Goal: Task Accomplishment & Management: Manage account settings

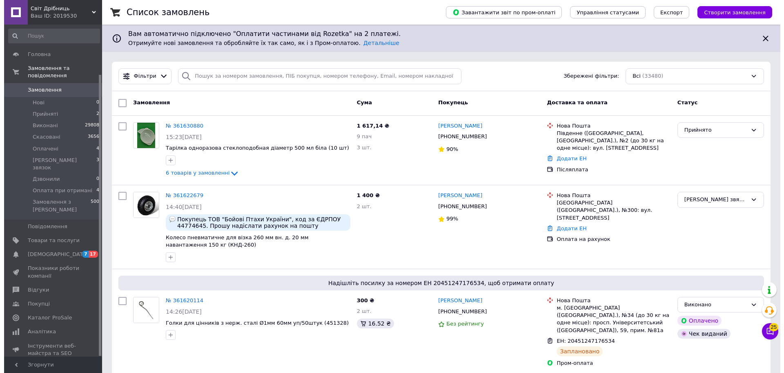
scroll to position [59, 0]
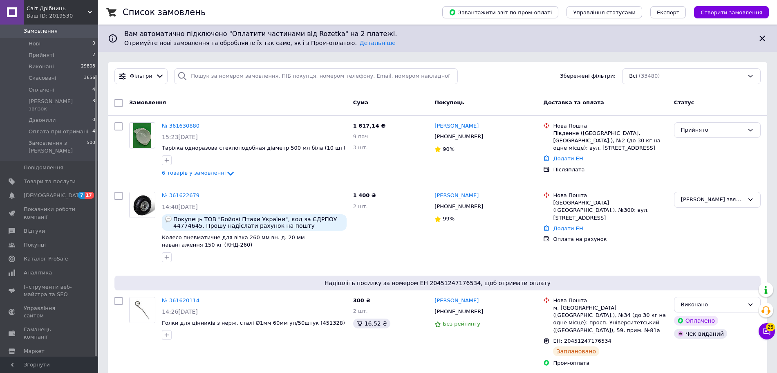
drag, startPoint x: 96, startPoint y: 220, endPoint x: 94, endPoint y: 336, distance: 116.4
click at [94, 336] on div "Головна Замовлення та повідомлення Замовлення 0 Нові 0 Прийняті 2 Виконані 2980…" at bounding box center [49, 191] width 98 height 332
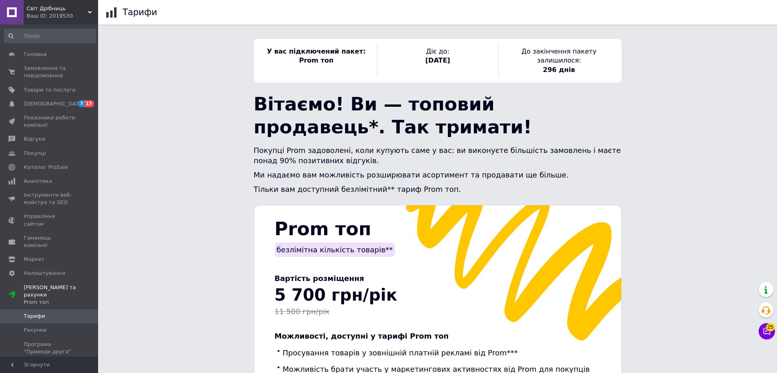
click at [48, 8] on span "Світ Дрібниць" at bounding box center [57, 8] width 61 height 7
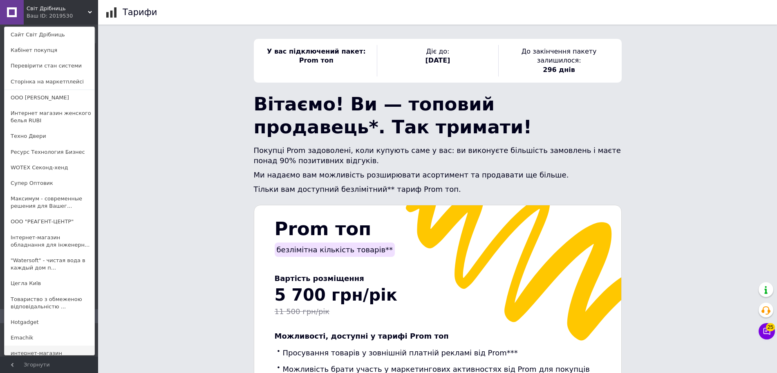
click at [35, 352] on link "интернет-магазин «VAVILON»" at bounding box center [49, 356] width 90 height 23
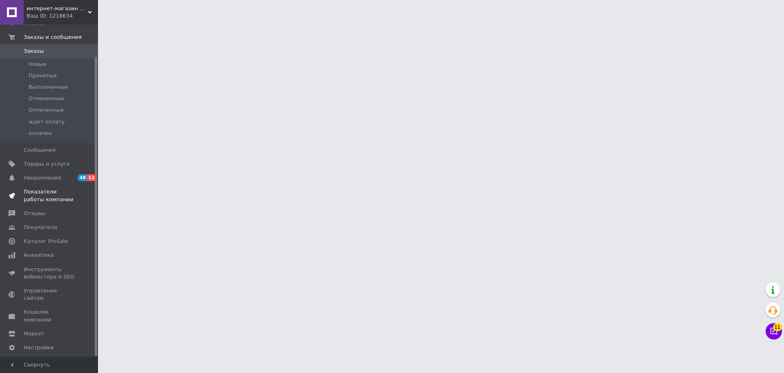
scroll to position [36, 0]
drag, startPoint x: 97, startPoint y: 140, endPoint x: 87, endPoint y: 235, distance: 95.7
click at [87, 235] on div "Главная Заказы и сообщения Заказы 0 Новые Принятые Выполненные Отмененные Оплач…" at bounding box center [49, 191] width 98 height 332
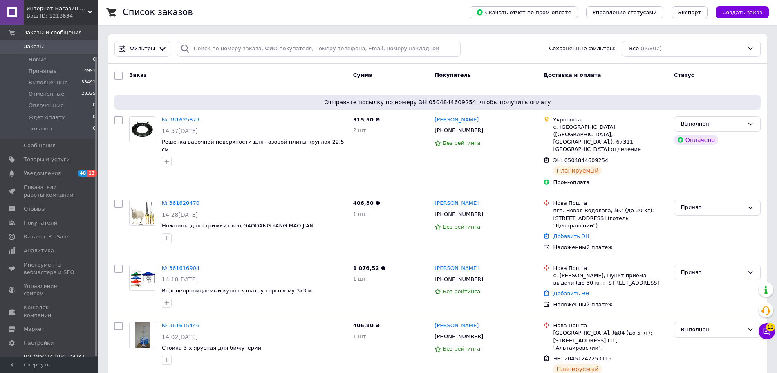
click at [33, 368] on div "Prom топ" at bounding box center [54, 371] width 60 height 7
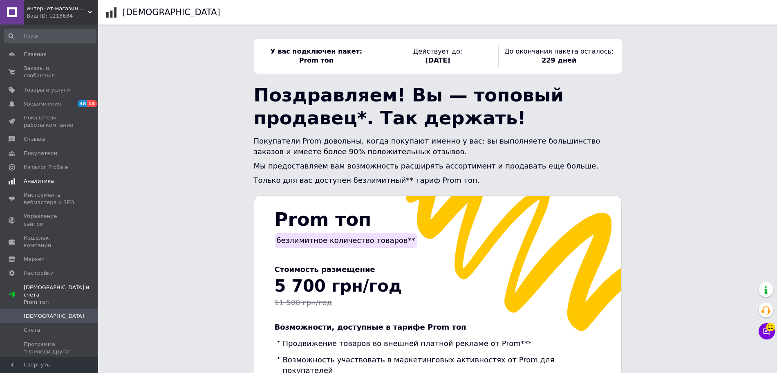
click at [56, 177] on span "Аналитика" at bounding box center [50, 180] width 52 height 7
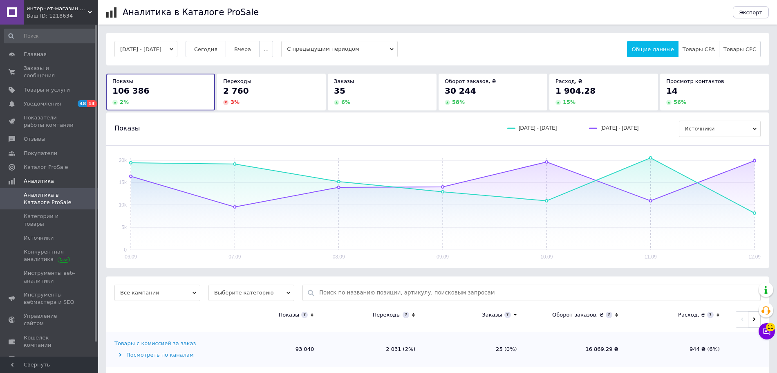
click at [109, 168] on div "06.09 07.09 08.09 09.09 10.09 11.09 12.09 0 5k 10k 15k 20k" at bounding box center [437, 206] width 662 height 123
click at [50, 234] on span "Источники" at bounding box center [39, 237] width 30 height 7
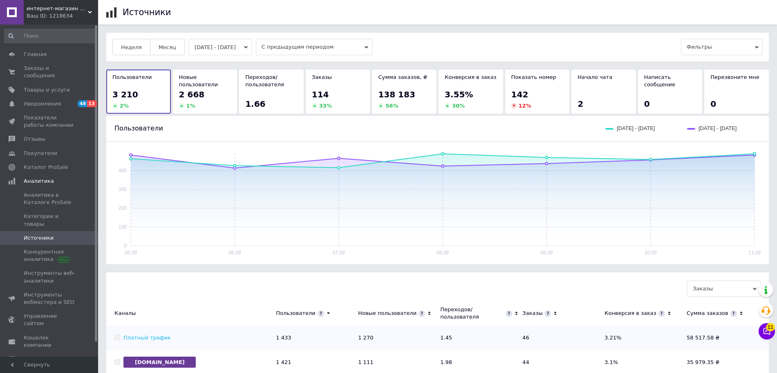
click at [98, 200] on div "Неделя Месяц 05.09.2025 - 11.09.2025 С предыдущим периодом Фильтры Пользователи…" at bounding box center [437, 281] width 678 height 497
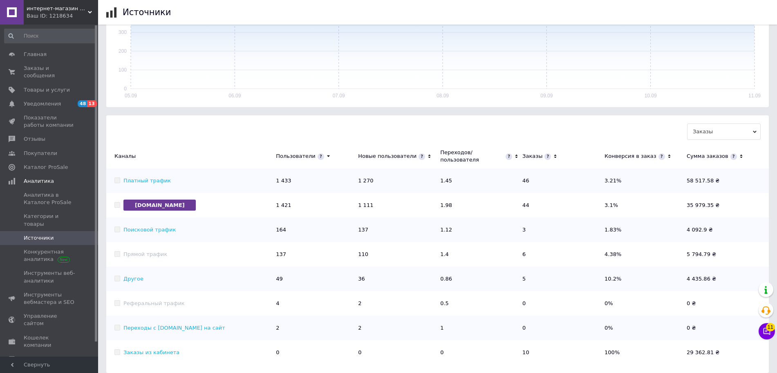
scroll to position [158, 0]
click at [56, 10] on span "интернет-магазин «VAVILON»" at bounding box center [57, 8] width 61 height 7
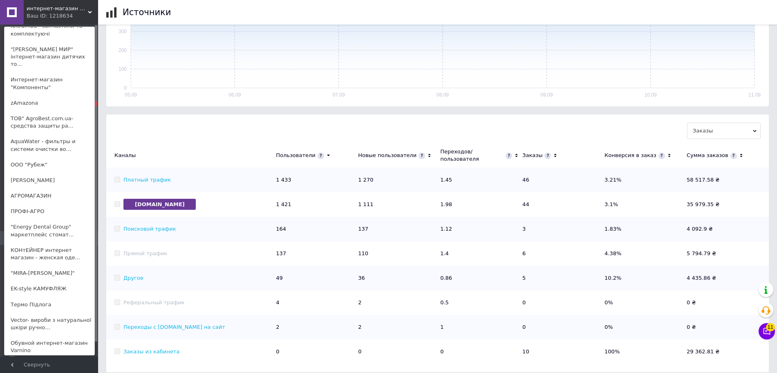
scroll to position [828, 0]
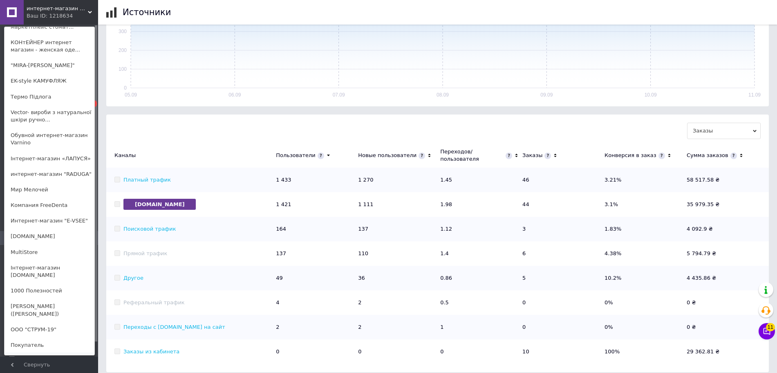
click at [55, 16] on div "Ваш ID: 1218634" at bounding box center [44, 15] width 34 height 7
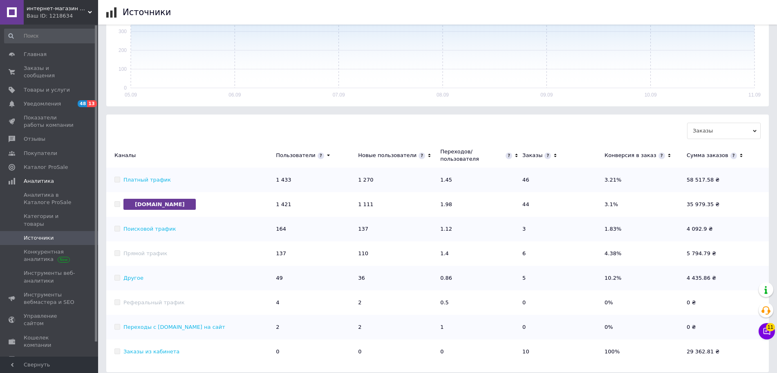
click at [55, 16] on div "Ваш ID: 1218634" at bounding box center [62, 15] width 71 height 7
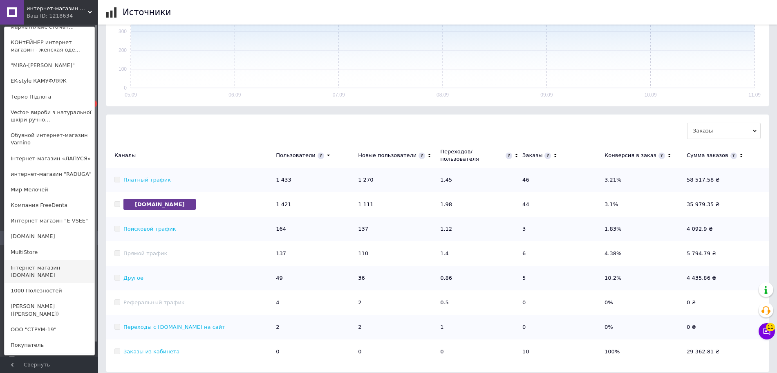
click at [56, 260] on link "Інтернет-магазин [DOMAIN_NAME]" at bounding box center [49, 271] width 90 height 23
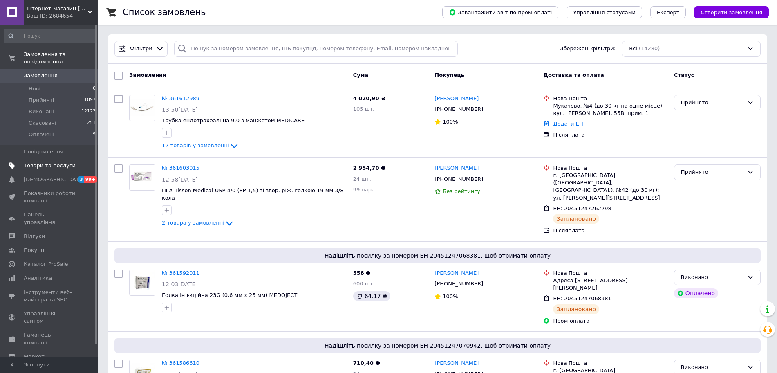
click at [51, 162] on span "Товари та послуги" at bounding box center [50, 165] width 52 height 7
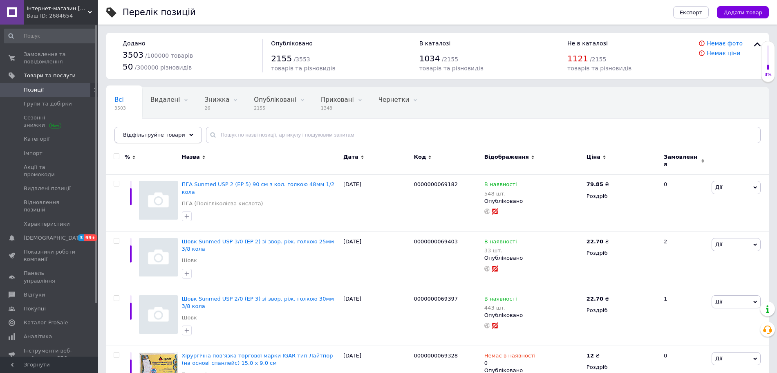
click at [156, 129] on div "Відфільтруйте товари" at bounding box center [157, 135] width 87 height 16
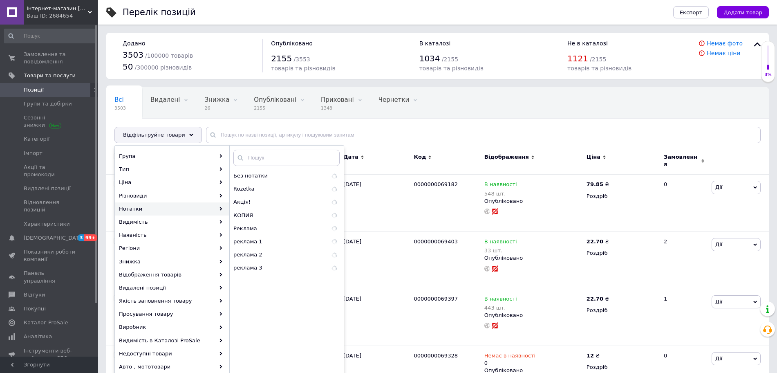
click at [174, 204] on div "Нотатки" at bounding box center [172, 208] width 114 height 13
click at [247, 239] on span "реклама 1" at bounding box center [271, 241] width 76 height 7
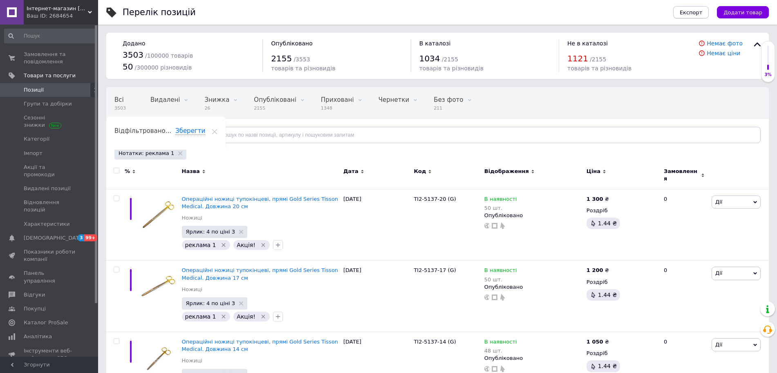
click at [698, 13] on span "Експорт" at bounding box center [690, 12] width 23 height 6
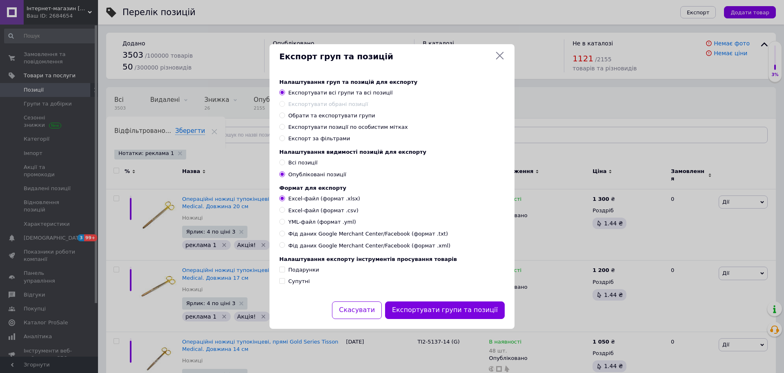
click at [321, 137] on span "Експорт за фільтрами" at bounding box center [319, 138] width 62 height 6
click at [285, 137] on input "Експорт за фільтрами" at bounding box center [281, 137] width 5 height 5
radio input "true"
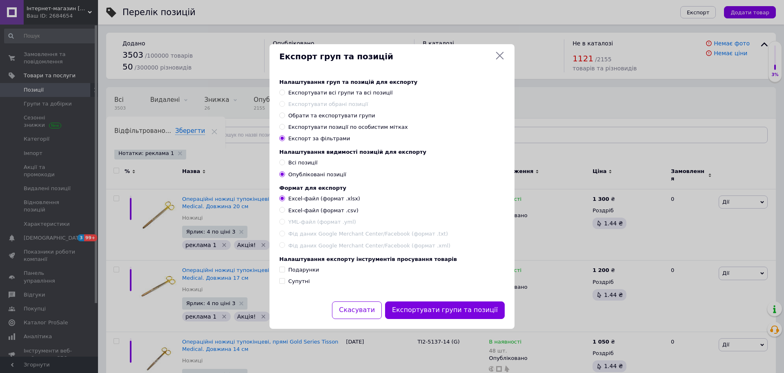
click at [345, 120] on div "Налаштування груп та позицій для експорту Експортувати всі групи та всі позиції…" at bounding box center [391, 111] width 225 height 64
click at [341, 124] on span "Експортувати позиції по особистим мітках" at bounding box center [348, 127] width 120 height 6
click at [285, 124] on input "Експортувати позиції по особистим мітках" at bounding box center [281, 126] width 5 height 5
radio input "true"
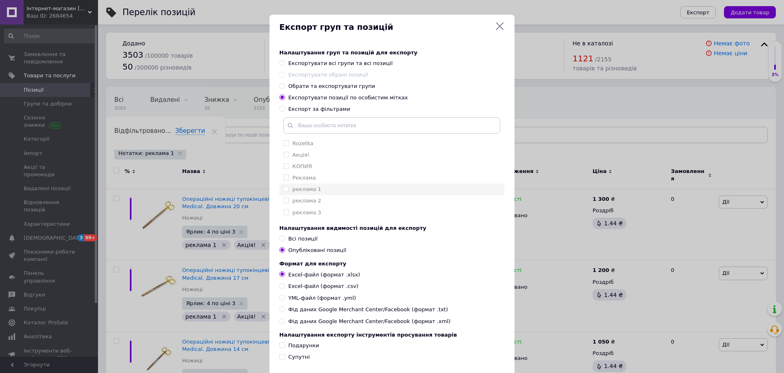
click at [291, 191] on label "реклама 1" at bounding box center [302, 188] width 38 height 7
click at [289, 191] on input "реклама 1" at bounding box center [285, 188] width 5 height 5
click at [284, 190] on input "реклама 1" at bounding box center [285, 188] width 5 height 5
checkbox input "true"
click at [387, 324] on span "Фід даних Google Merchant Center/Facebook (формат .xml)" at bounding box center [369, 320] width 162 height 7
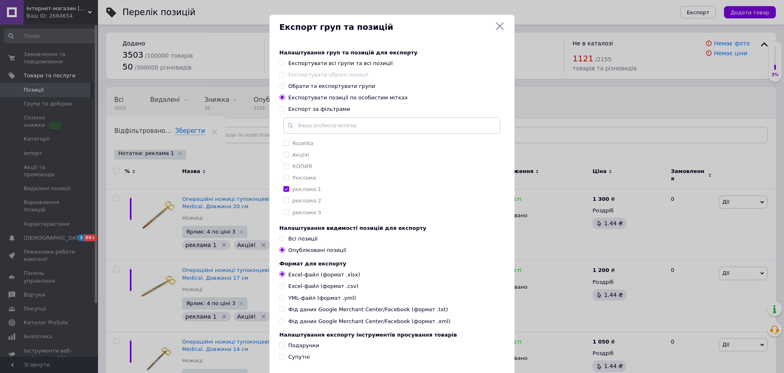
click at [285, 323] on input "Фід даних Google Merchant Center/Facebook (формат .xml)" at bounding box center [281, 320] width 5 height 5
radio input "true"
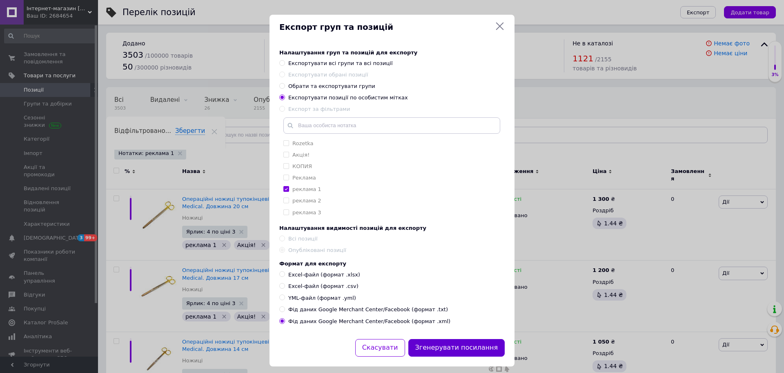
click at [462, 350] on button "Згенерувати посилання" at bounding box center [456, 348] width 97 height 18
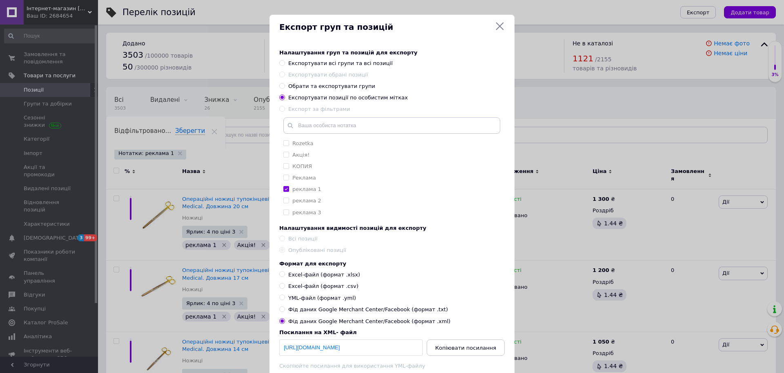
click at [480, 323] on div "Фід даних Google Merchant Center/Facebook (формат .xml)" at bounding box center [391, 321] width 225 height 8
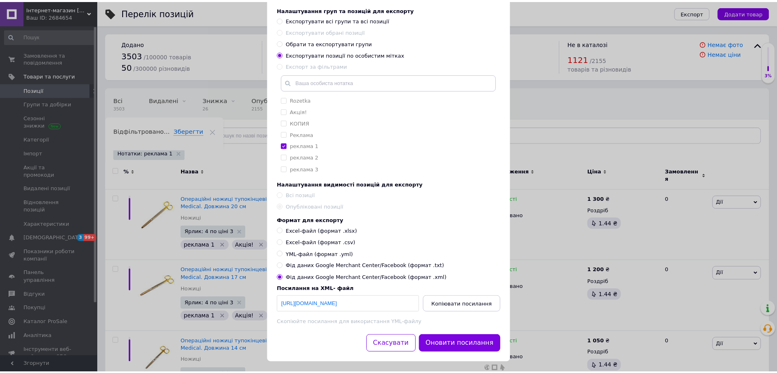
scroll to position [54, 0]
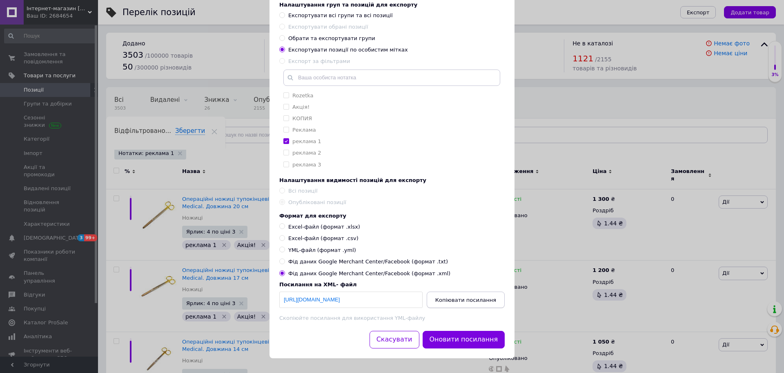
click at [466, 303] on button "Копіювати посилання" at bounding box center [466, 299] width 78 height 16
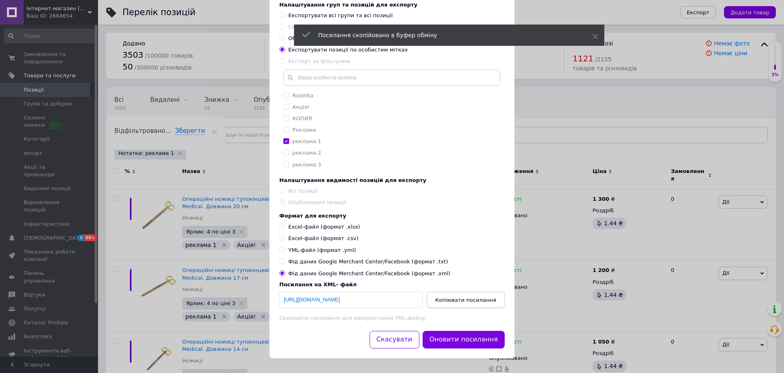
click at [466, 303] on button "Копіювати посилання" at bounding box center [466, 299] width 78 height 16
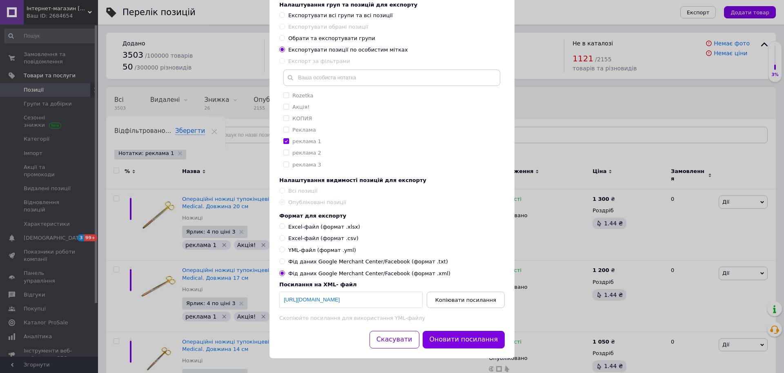
click at [681, 107] on div "Експорт груп та позицій Налаштування груп та позицій для експорту Експортувати …" at bounding box center [392, 162] width 784 height 420
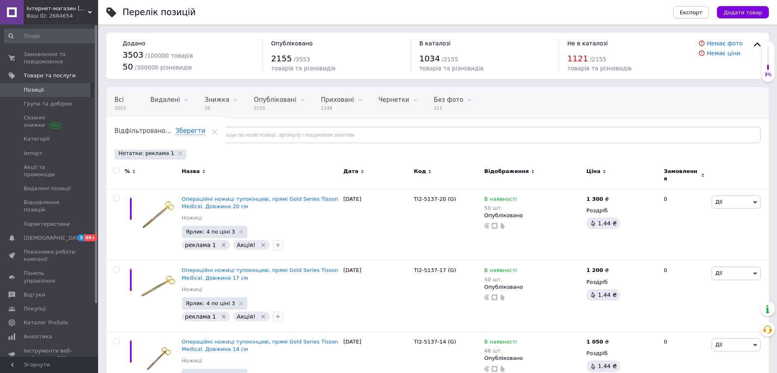
click at [687, 15] on button "Експорт" at bounding box center [691, 12] width 36 height 12
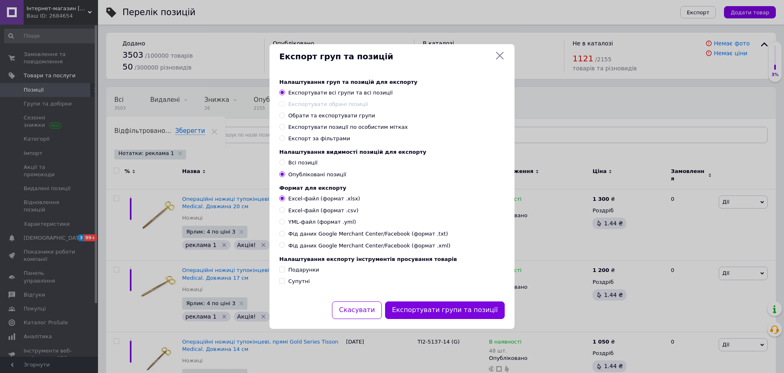
click at [342, 127] on span "Експортувати позиції по особистим мітках" at bounding box center [348, 127] width 120 height 6
click at [285, 127] on input "Експортувати позиції по особистим мітках" at bounding box center [281, 126] width 5 height 5
radio input "true"
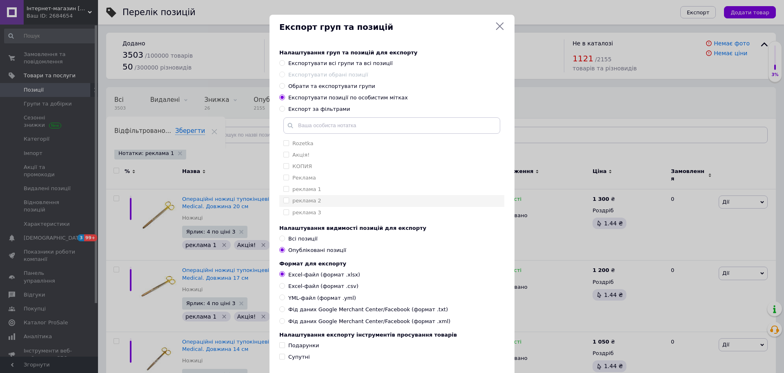
click at [312, 203] on label "реклама 2" at bounding box center [306, 200] width 29 height 6
checkbox input "true"
click at [395, 324] on span "Фід даних Google Merchant Center/Facebook (формат .xml)" at bounding box center [369, 320] width 162 height 7
click at [285, 323] on input "Фід даних Google Merchant Center/Facebook (формат .xml)" at bounding box center [281, 320] width 5 height 5
radio input "true"
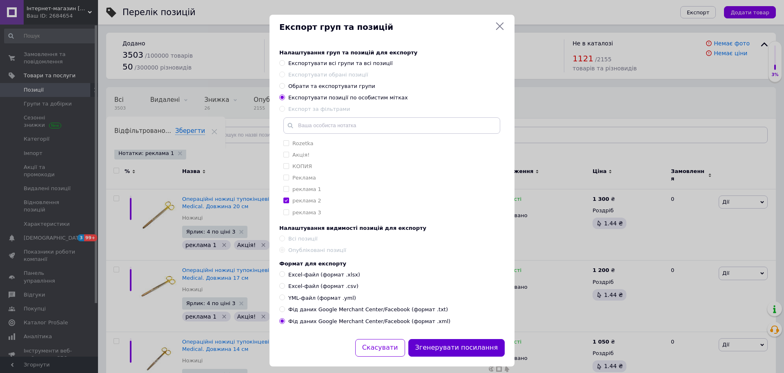
click at [463, 344] on button "Згенерувати посилання" at bounding box center [456, 348] width 97 height 18
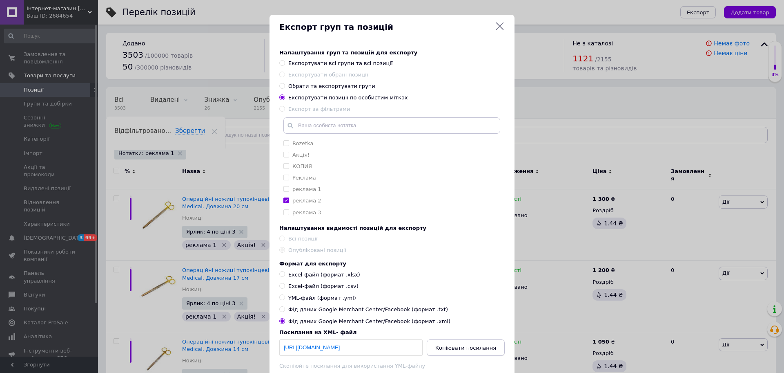
click at [452, 350] on span "Копіювати посилання" at bounding box center [465, 347] width 61 height 6
click at [504, 24] on div "Експорт груп та позицій" at bounding box center [392, 27] width 245 height 25
click at [498, 26] on icon at bounding box center [500, 26] width 10 height 10
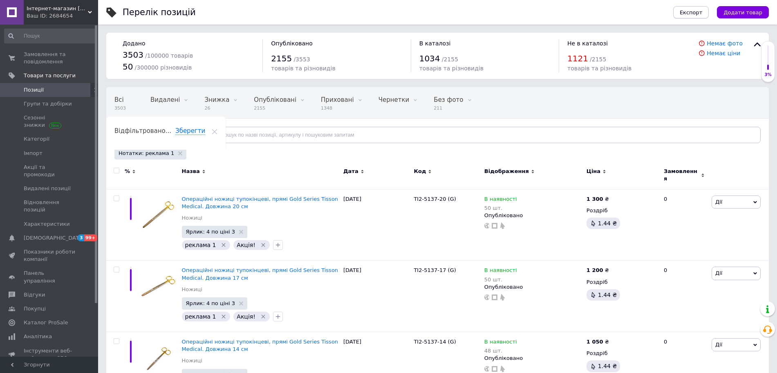
click at [697, 16] on button "Експорт" at bounding box center [691, 12] width 36 height 12
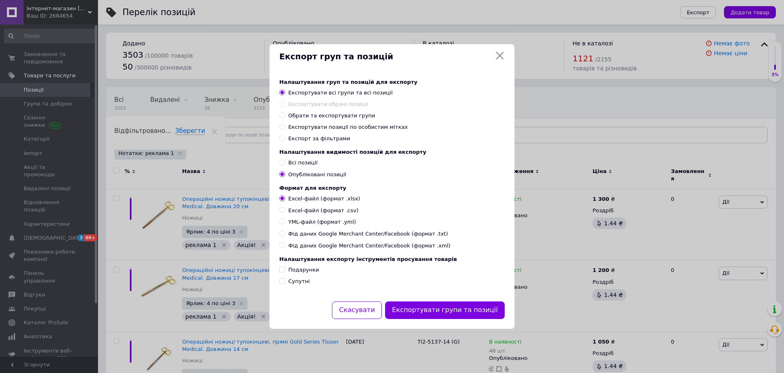
click at [360, 245] on span "Фід даних Google Merchant Center/Facebook (формат .xml)" at bounding box center [369, 245] width 162 height 7
click at [285, 245] on input "Фід даних Google Merchant Center/Facebook (формат .xml)" at bounding box center [281, 244] width 5 height 5
radio input "true"
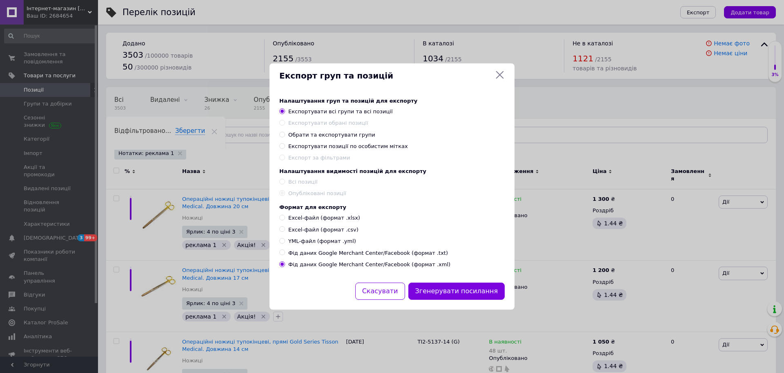
click at [357, 143] on span "Експортувати позиції по особистим мітках" at bounding box center [348, 146] width 120 height 6
click at [285, 143] on input "Експортувати позиції по особистим мітках" at bounding box center [281, 145] width 5 height 5
radio input "true"
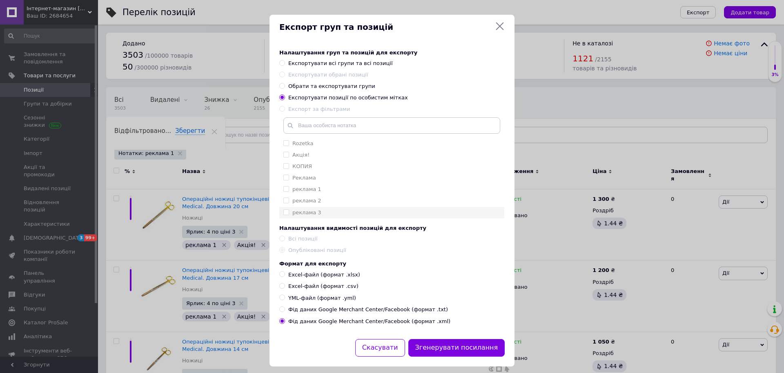
click at [305, 212] on label "реклама 3" at bounding box center [306, 212] width 29 height 6
checkbox input "true"
drag, startPoint x: 443, startPoint y: 355, endPoint x: 415, endPoint y: 337, distance: 33.1
click at [415, 337] on div "Налаштування груп та позицій для експорту Експортувати всі групи та всі позиції…" at bounding box center [392, 189] width 245 height 299
click at [438, 358] on div "Згенерувати посилання" at bounding box center [457, 347] width 100 height 21
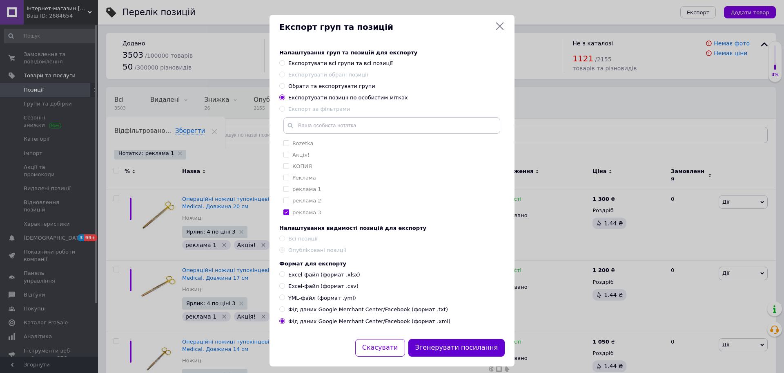
click at [438, 351] on button "Згенерувати посилання" at bounding box center [456, 348] width 97 height 18
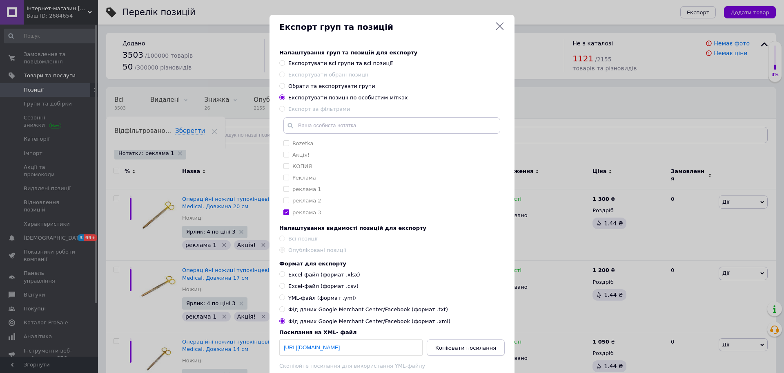
click at [452, 350] on span "Копіювати посилання" at bounding box center [465, 347] width 61 height 6
click at [495, 25] on icon at bounding box center [500, 26] width 10 height 10
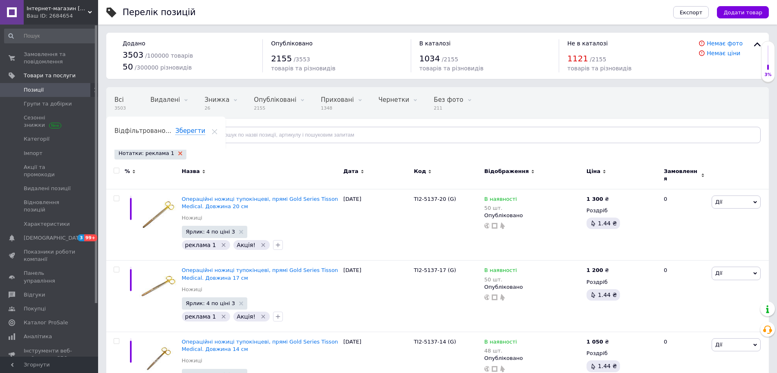
click at [178, 152] on use at bounding box center [180, 153] width 4 height 4
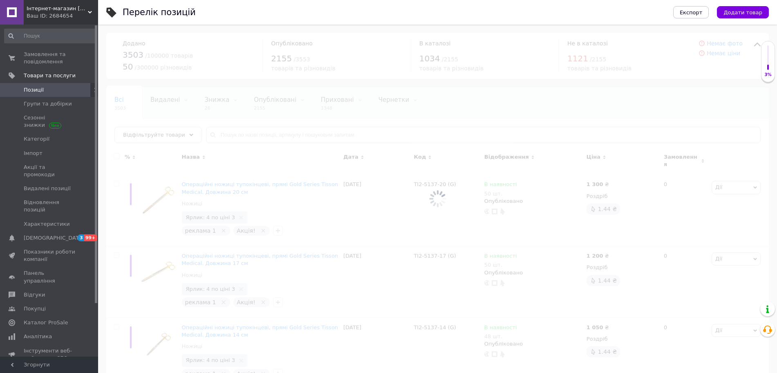
click at [162, 135] on div at bounding box center [437, 199] width 678 height 348
click at [189, 136] on icon at bounding box center [191, 135] width 4 height 4
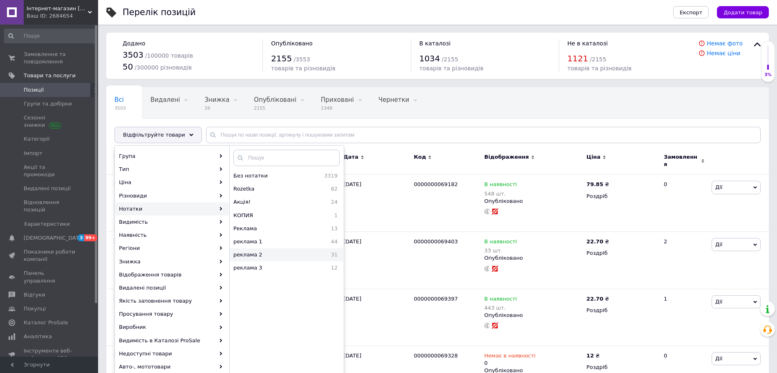
click at [266, 258] on span "реклама 2" at bounding box center [271, 254] width 76 height 7
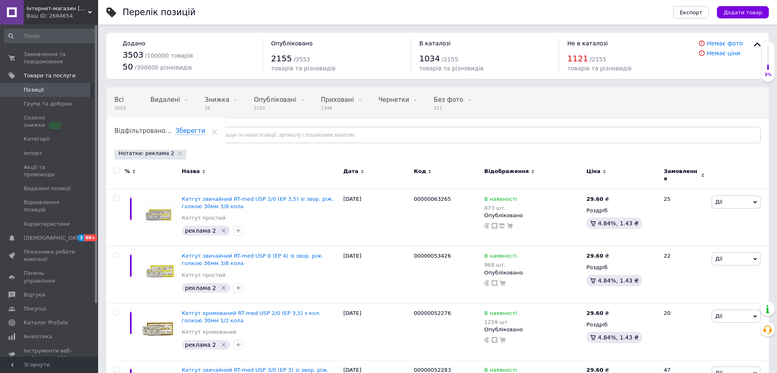
click at [259, 22] on div "Перелік позицій" at bounding box center [390, 12] width 534 height 25
click at [167, 133] on span "Відфільтруйте товари" at bounding box center [154, 135] width 62 height 6
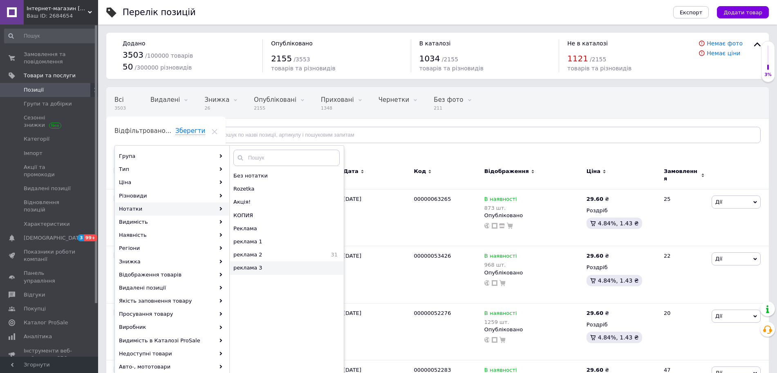
click at [247, 272] on div "реклама 3" at bounding box center [287, 267] width 114 height 13
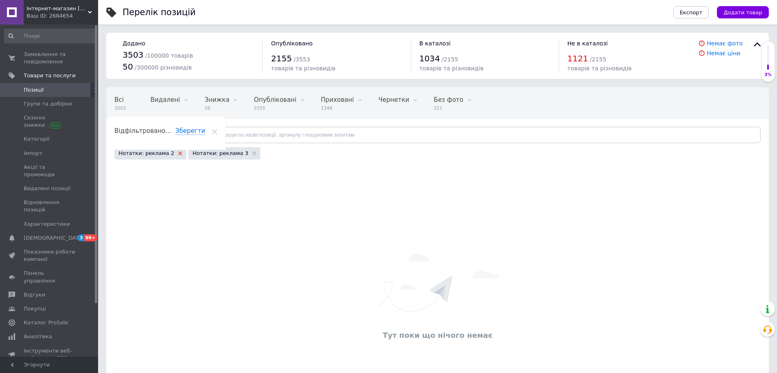
click at [178, 155] on icon at bounding box center [180, 153] width 4 height 4
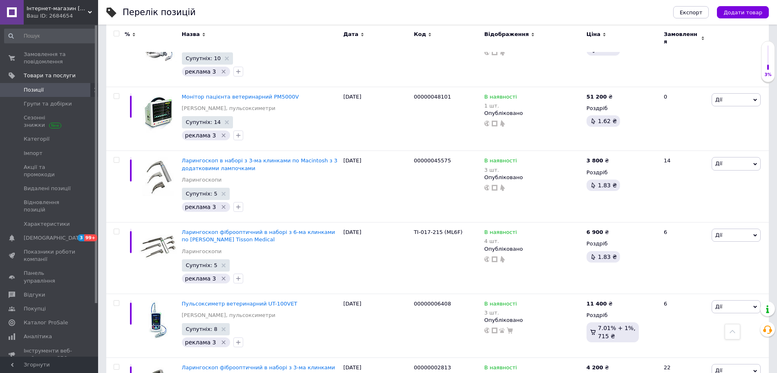
scroll to position [590, 0]
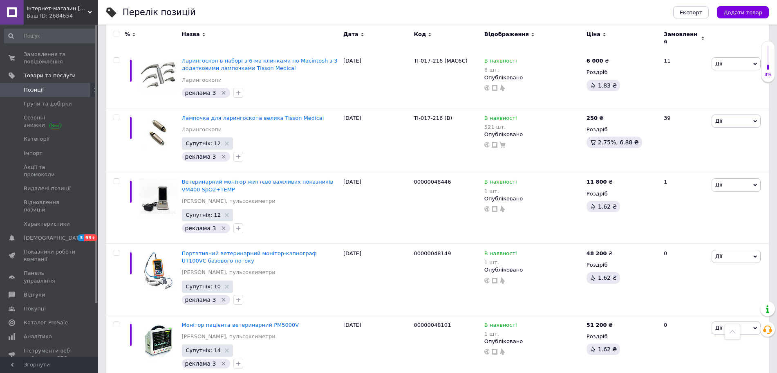
scroll to position [284, 0]
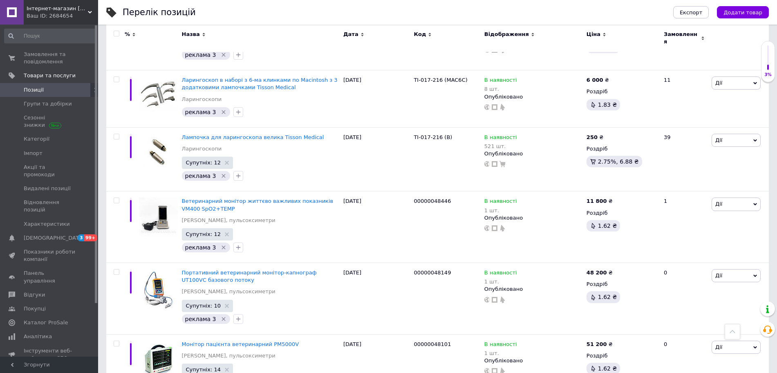
click at [234, 26] on div "Назва" at bounding box center [260, 38] width 161 height 27
click at [217, 23] on div "Перелік позицій" at bounding box center [390, 12] width 534 height 25
click at [97, 81] on div at bounding box center [96, 163] width 2 height 277
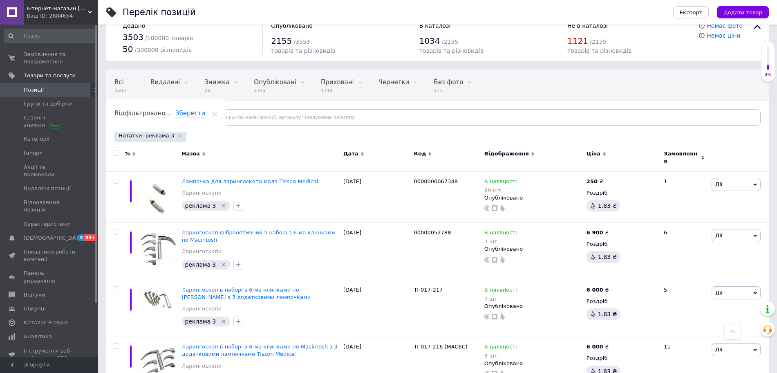
scroll to position [0, 0]
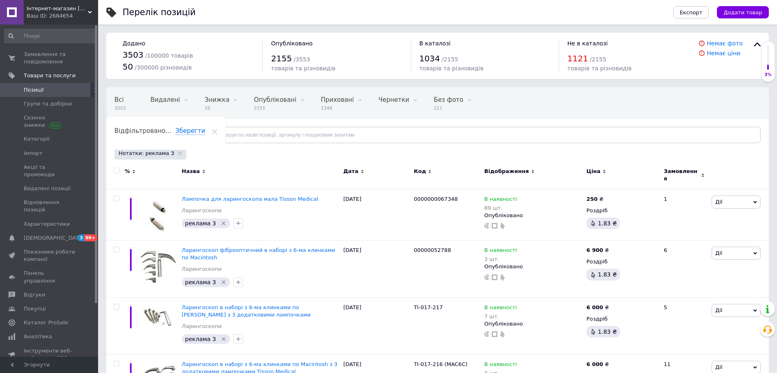
click at [168, 156] on div "Нотатки: реклама 3" at bounding box center [150, 153] width 72 height 12
click at [178, 152] on use at bounding box center [180, 153] width 4 height 4
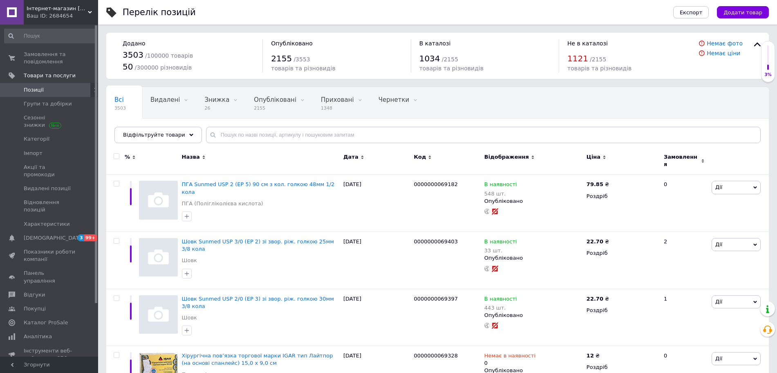
click at [172, 136] on span "Відфільтруйте товари" at bounding box center [154, 135] width 62 height 6
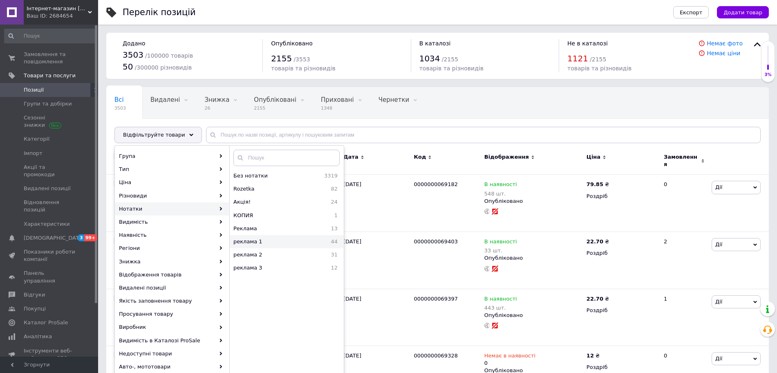
click at [273, 247] on div "реклама 1 44" at bounding box center [287, 241] width 114 height 13
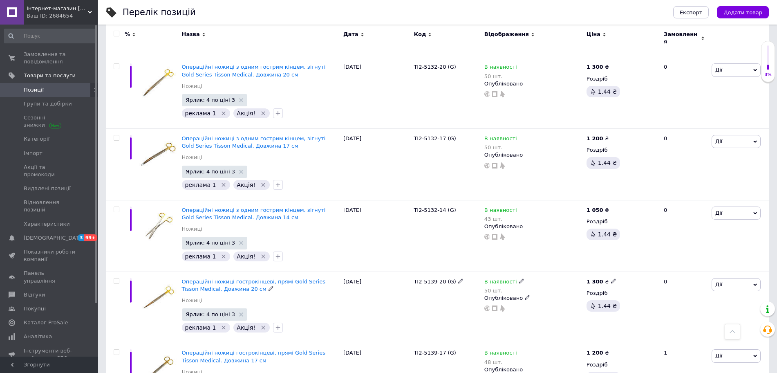
scroll to position [878, 0]
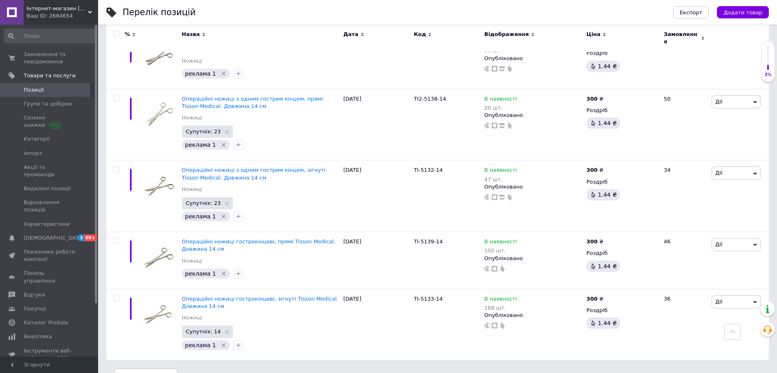
scroll to position [2729, 0]
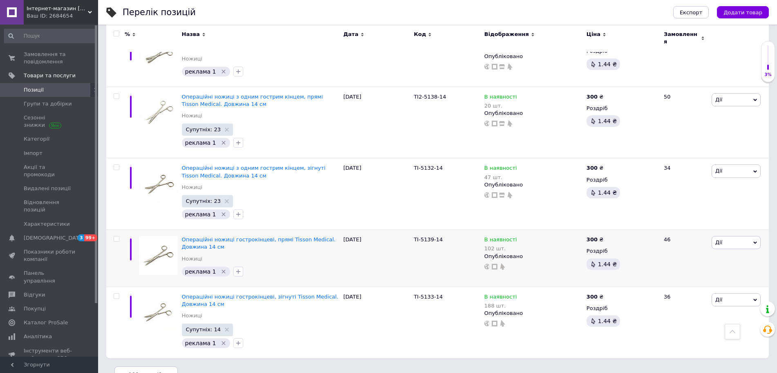
drag, startPoint x: 100, startPoint y: 32, endPoint x: 144, endPoint y: 228, distance: 200.6
click at [395, 2] on div "Перелік позицій" at bounding box center [390, 12] width 534 height 25
click at [130, 11] on div "Перелік позицій" at bounding box center [159, 12] width 73 height 9
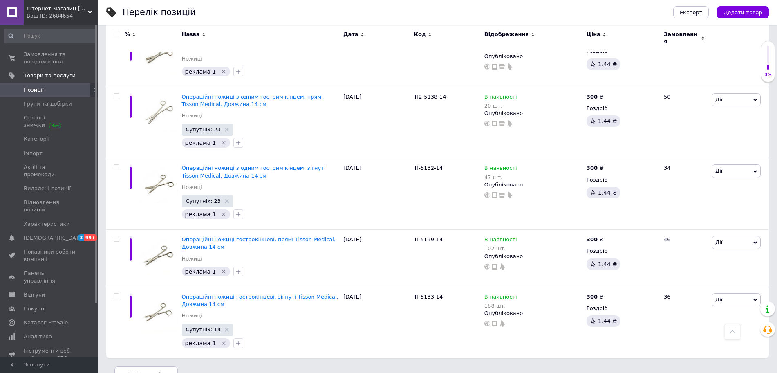
click at [80, 13] on div "Ваш ID: 2684654" at bounding box center [62, 15] width 71 height 7
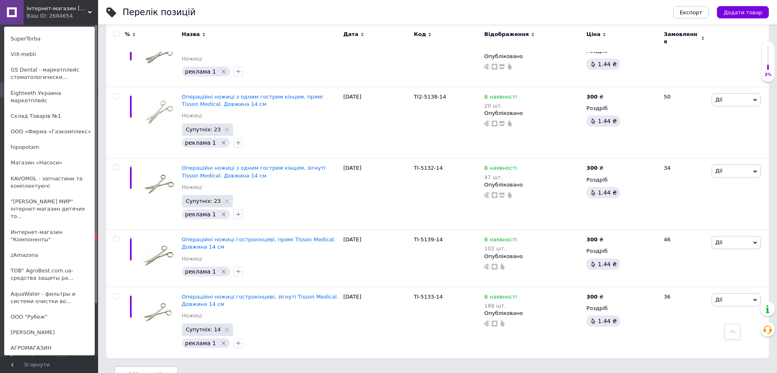
scroll to position [491, 0]
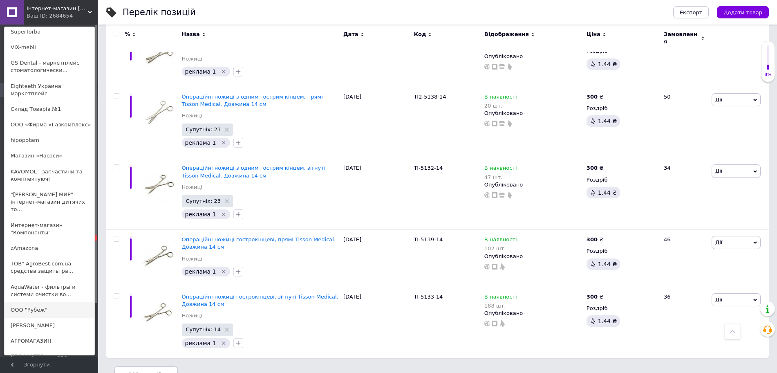
click at [45, 302] on link "ООО "Рубеж"" at bounding box center [49, 310] width 90 height 16
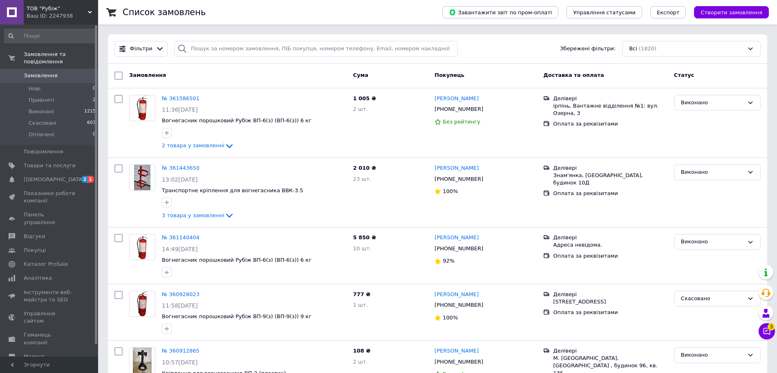
click at [95, 341] on div at bounding box center [96, 184] width 2 height 318
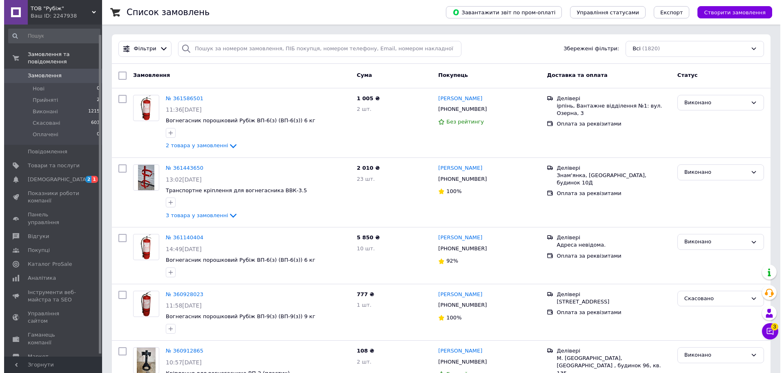
scroll to position [10, 0]
